Goal: Information Seeking & Learning: Learn about a topic

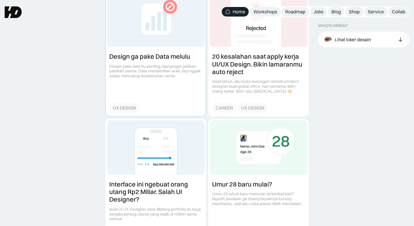
scroll to position [669, 0]
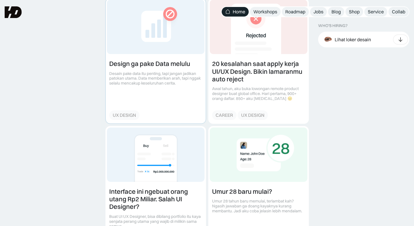
click at [166, 73] on link at bounding box center [156, 61] width 100 height 125
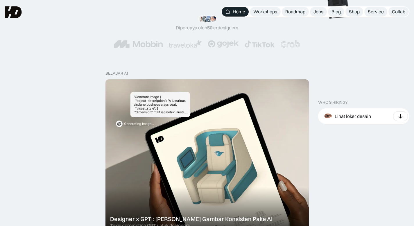
scroll to position [0, 0]
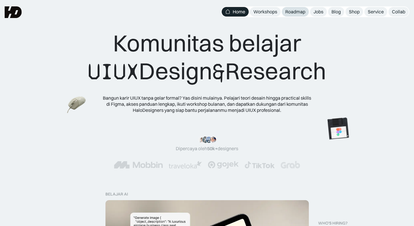
click at [293, 7] on link "Roadmap" at bounding box center [295, 12] width 27 height 10
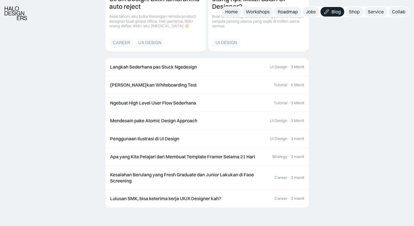
scroll to position [695, 0]
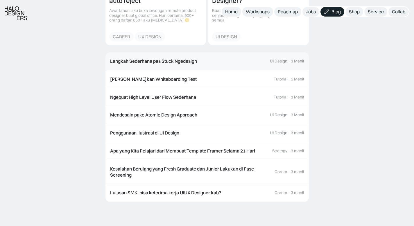
click at [166, 67] on link "Langkah Sederhana pas Stuck Ngedesign UI Design · 3 Menit" at bounding box center [208, 61] width 204 height 18
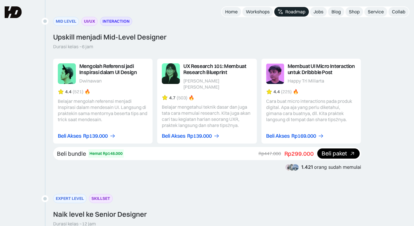
scroll to position [764, 0]
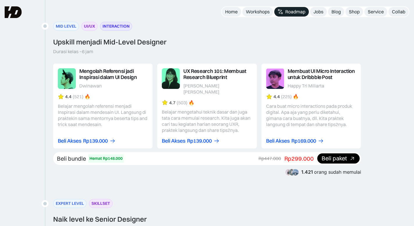
click at [316, 76] on link at bounding box center [312, 106] width 100 height 85
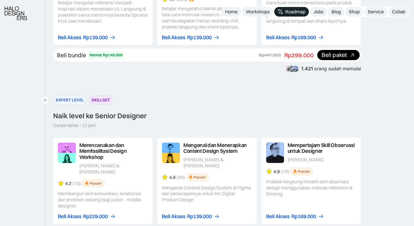
scroll to position [868, 0]
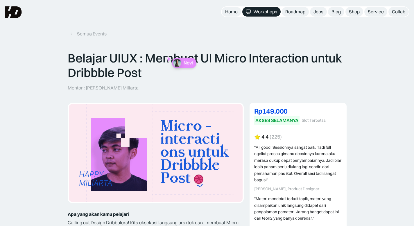
scroll to position [2, 0]
